Goal: Task Accomplishment & Management: Complete application form

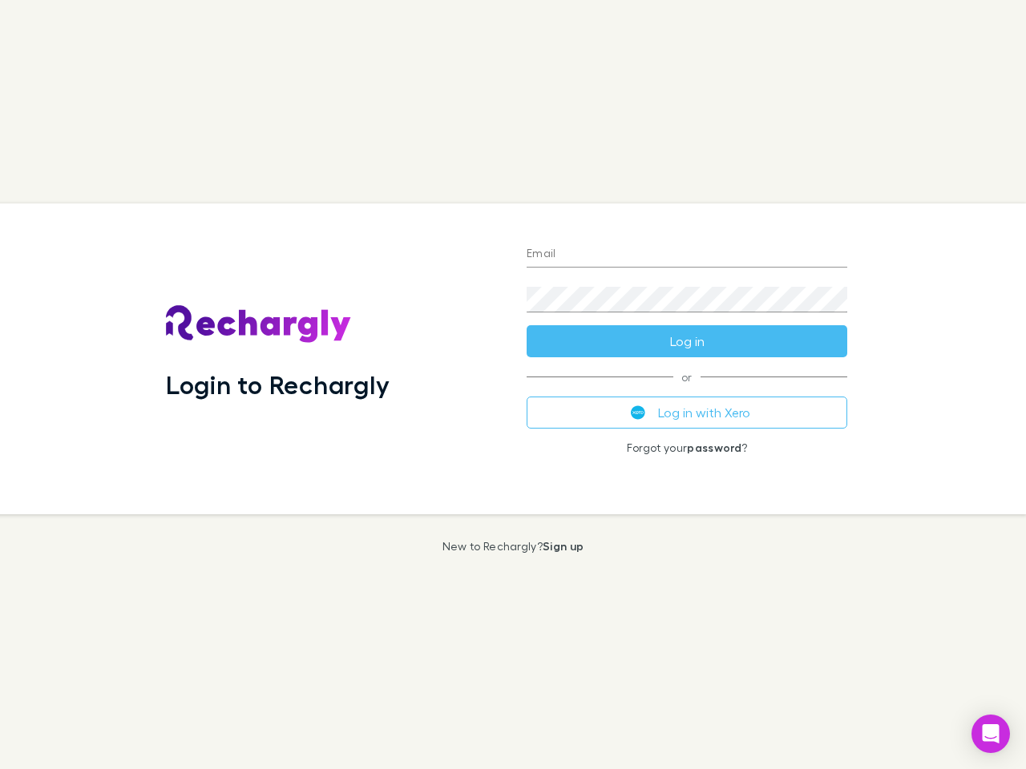
click at [513, 385] on div "Login to Rechargly" at bounding box center [333, 359] width 361 height 311
click at [687, 255] on input "Email" at bounding box center [687, 255] width 321 height 26
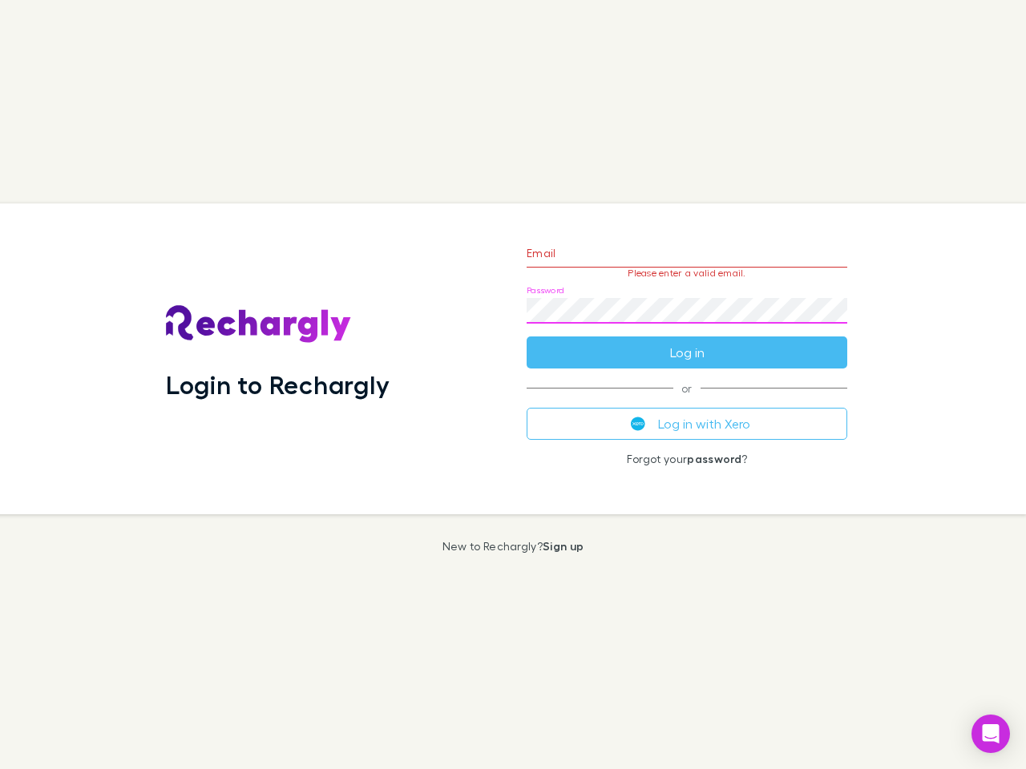
click at [687, 341] on form "Email Please enter a valid email. Password Log in" at bounding box center [687, 298] width 321 height 139
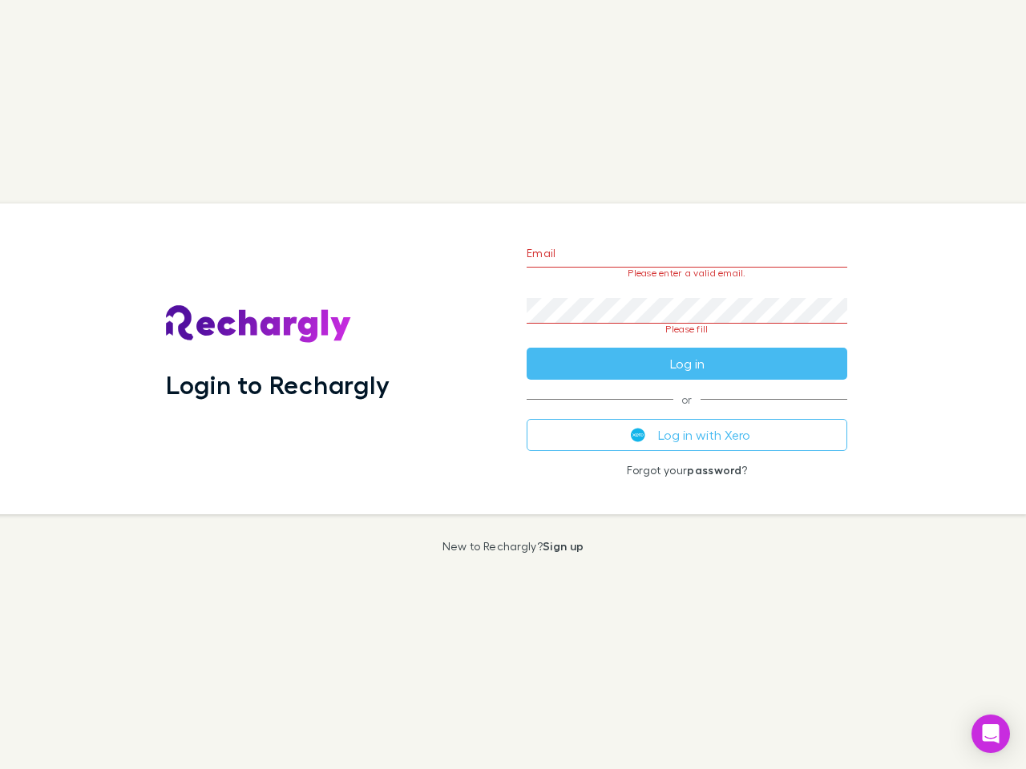
click at [687, 413] on div "Email Please enter a valid email. Password Please fill Log in or Log in with Xe…" at bounding box center [687, 359] width 346 height 311
click at [991, 734] on icon "Open Intercom Messenger" at bounding box center [991, 734] width 17 height 19
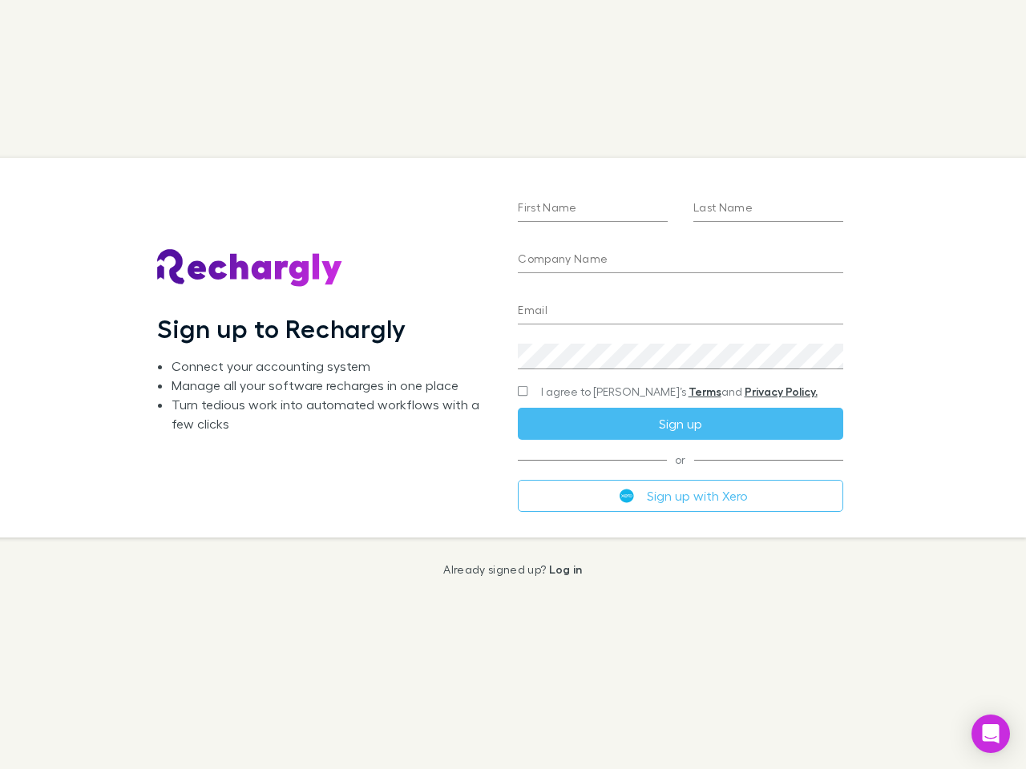
click at [513, 385] on div "First Name Last Name Company Name Email Create a password I agree to Rechargly’…" at bounding box center [680, 347] width 350 height 379
click at [592, 209] on input "First Name" at bounding box center [593, 209] width 150 height 26
click at [768, 209] on input "Last Name" at bounding box center [768, 209] width 150 height 26
click at [680, 260] on input "Company Name" at bounding box center [680, 261] width 325 height 26
click at [680, 312] on input "Email" at bounding box center [680, 312] width 325 height 26
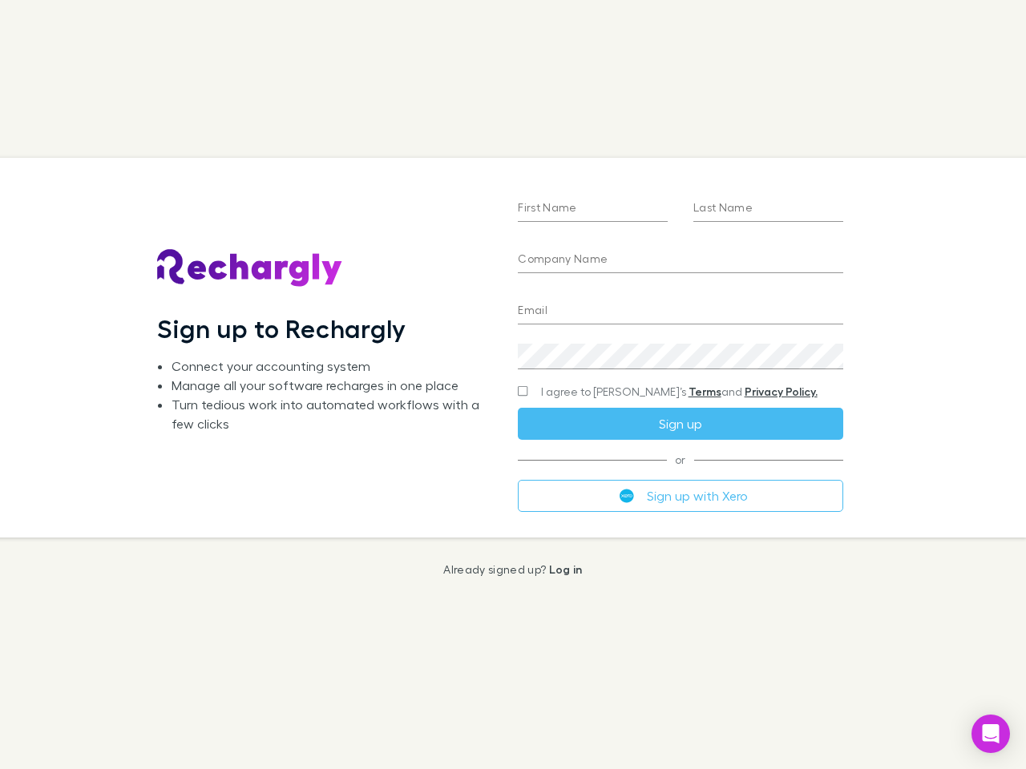
click at [648, 392] on span "I agree to Rechargly’s Terms and Privacy Policy." at bounding box center [679, 392] width 277 height 16
click at [680, 424] on button "Sign up" at bounding box center [680, 424] width 325 height 32
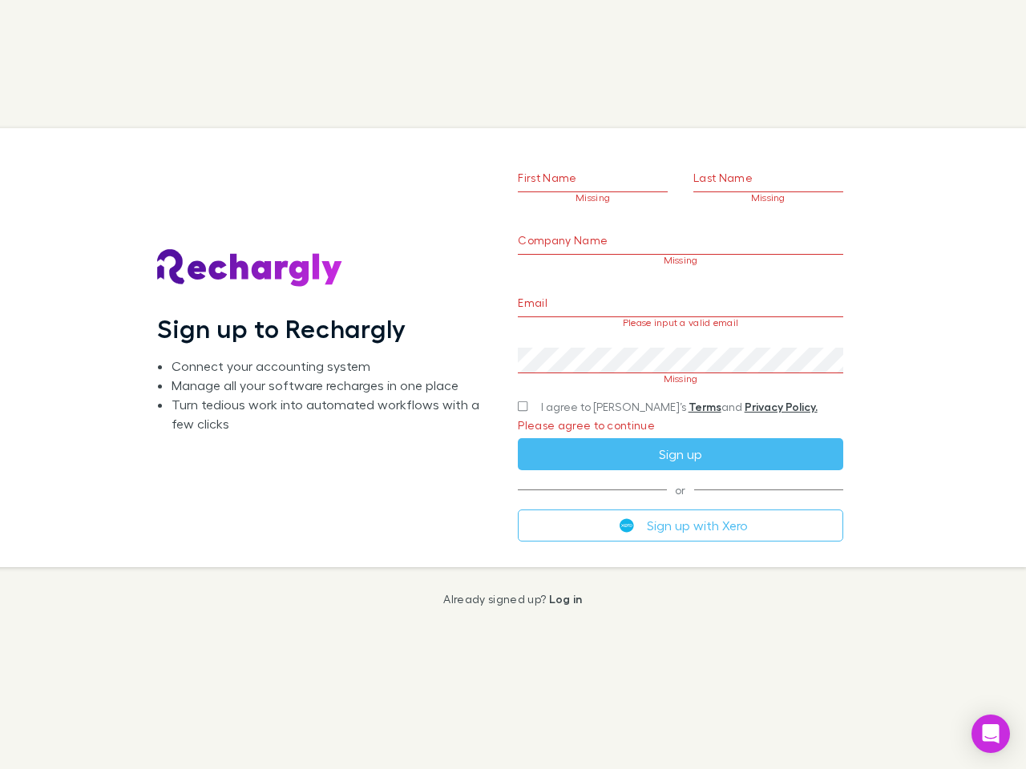
click at [680, 491] on span "or" at bounding box center [680, 490] width 325 height 1
click at [991, 734] on icon "Open Intercom Messenger" at bounding box center [991, 734] width 17 height 19
